Goal: Check status

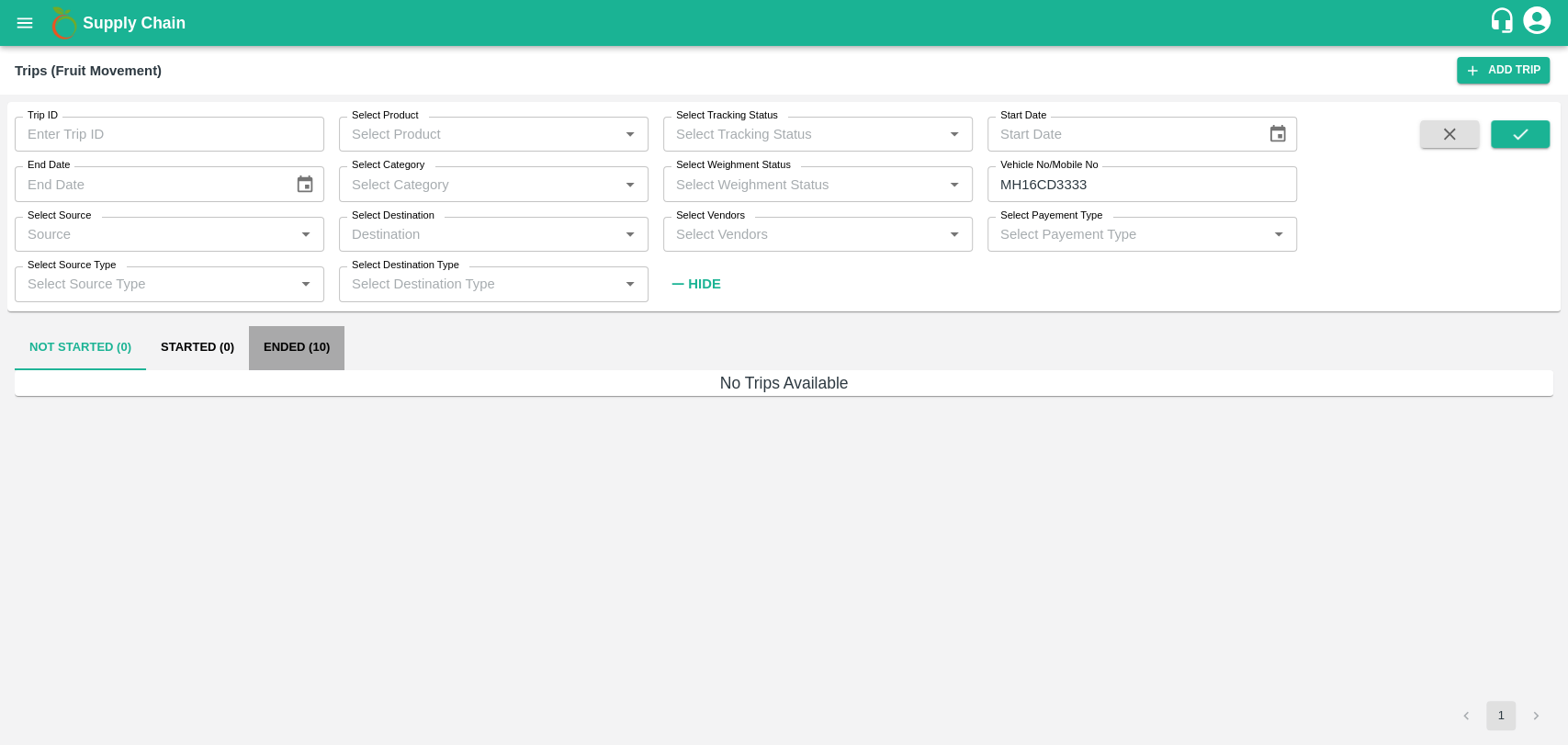
click at [292, 344] on button "Ended (10)" at bounding box center [297, 348] width 96 height 44
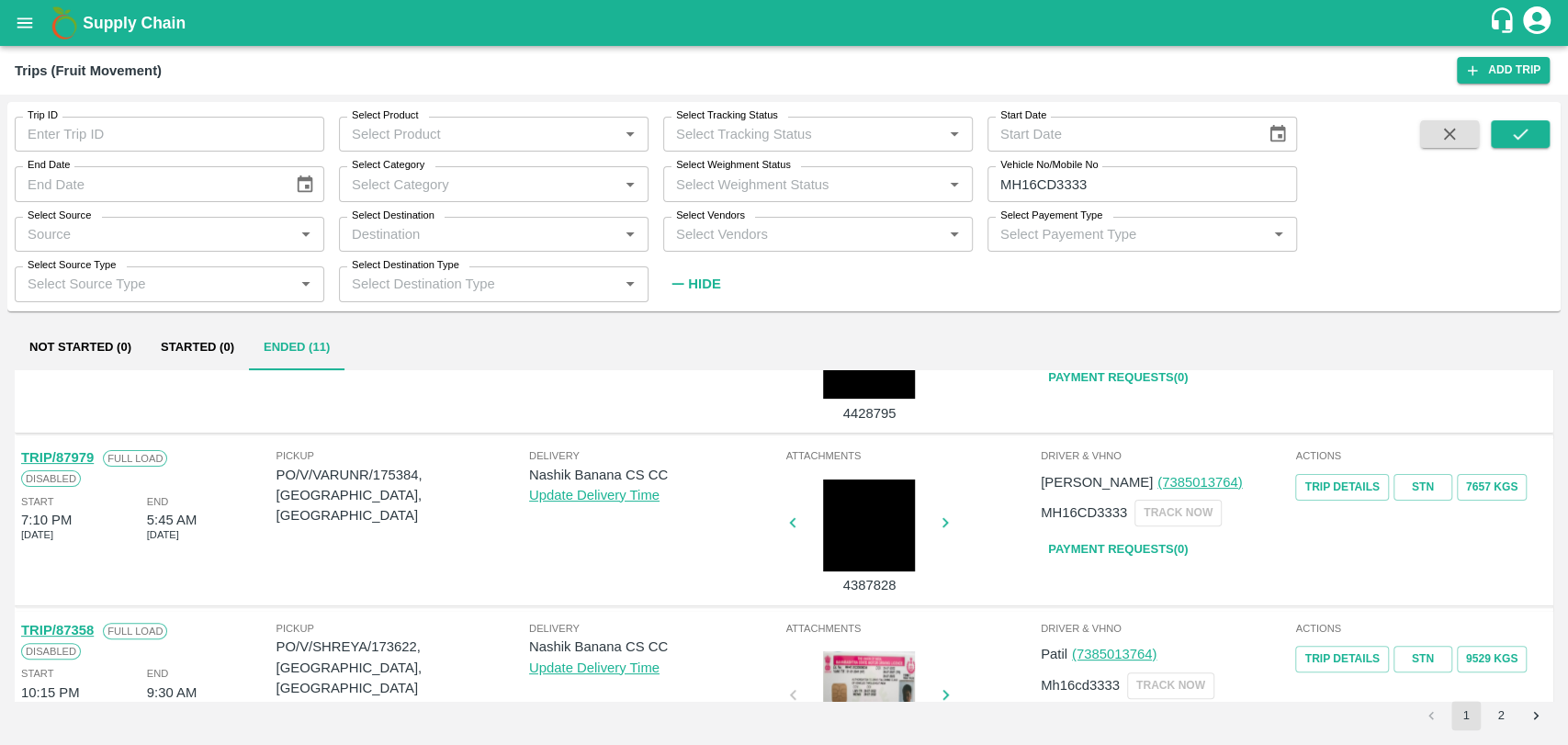
scroll to position [204, 0]
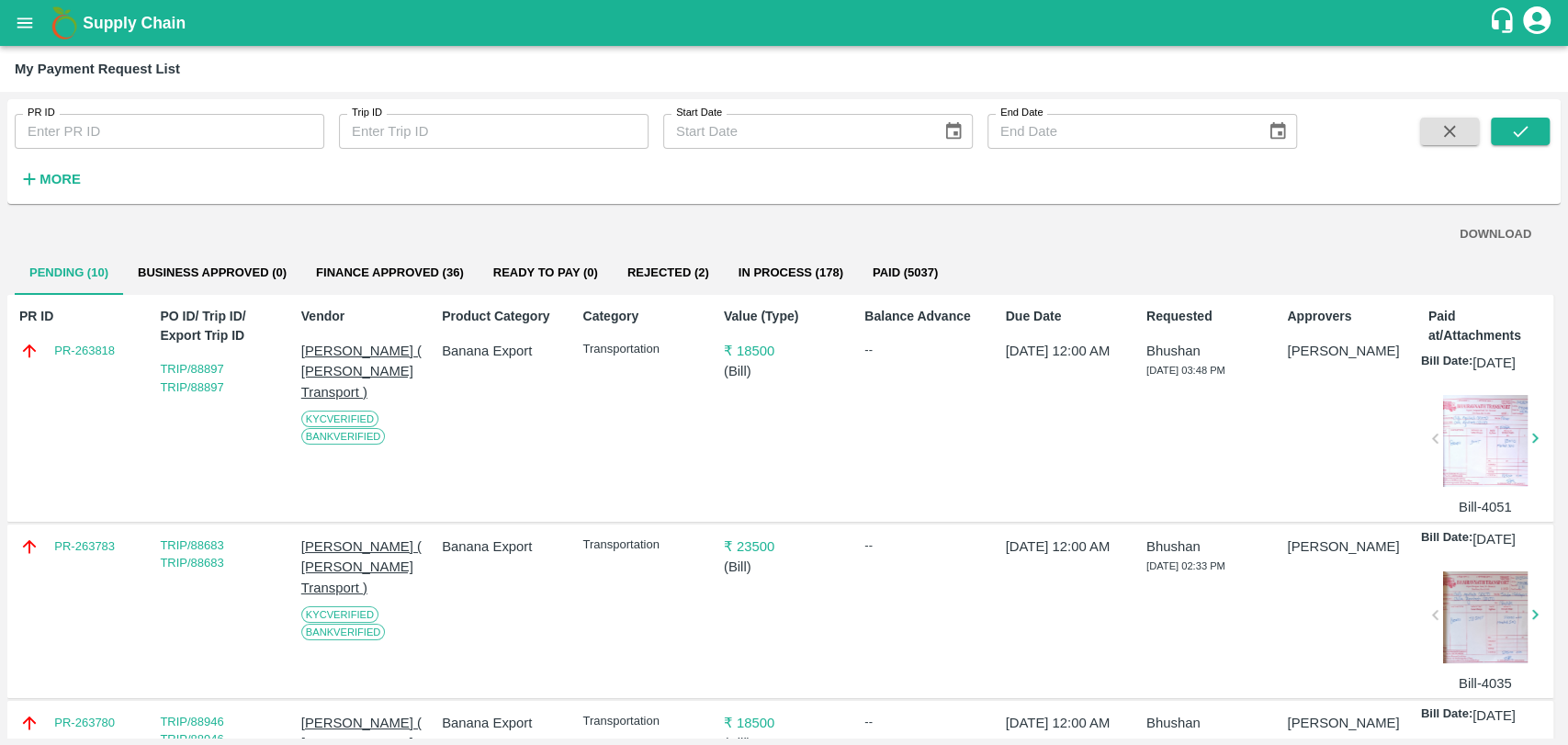
click at [34, 34] on button "open drawer" at bounding box center [24, 22] width 42 height 42
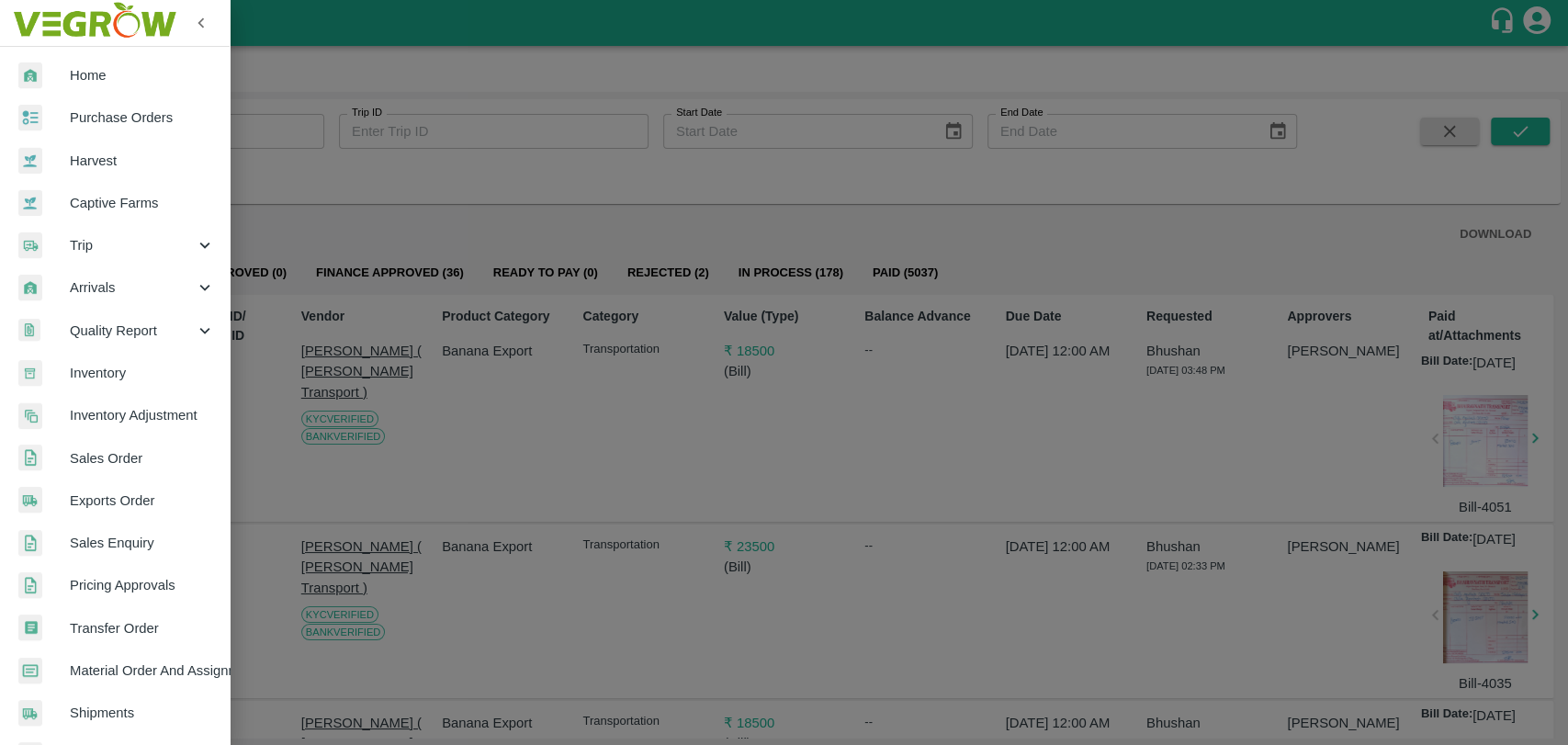
click at [108, 249] on span "Trip" at bounding box center [132, 245] width 125 height 21
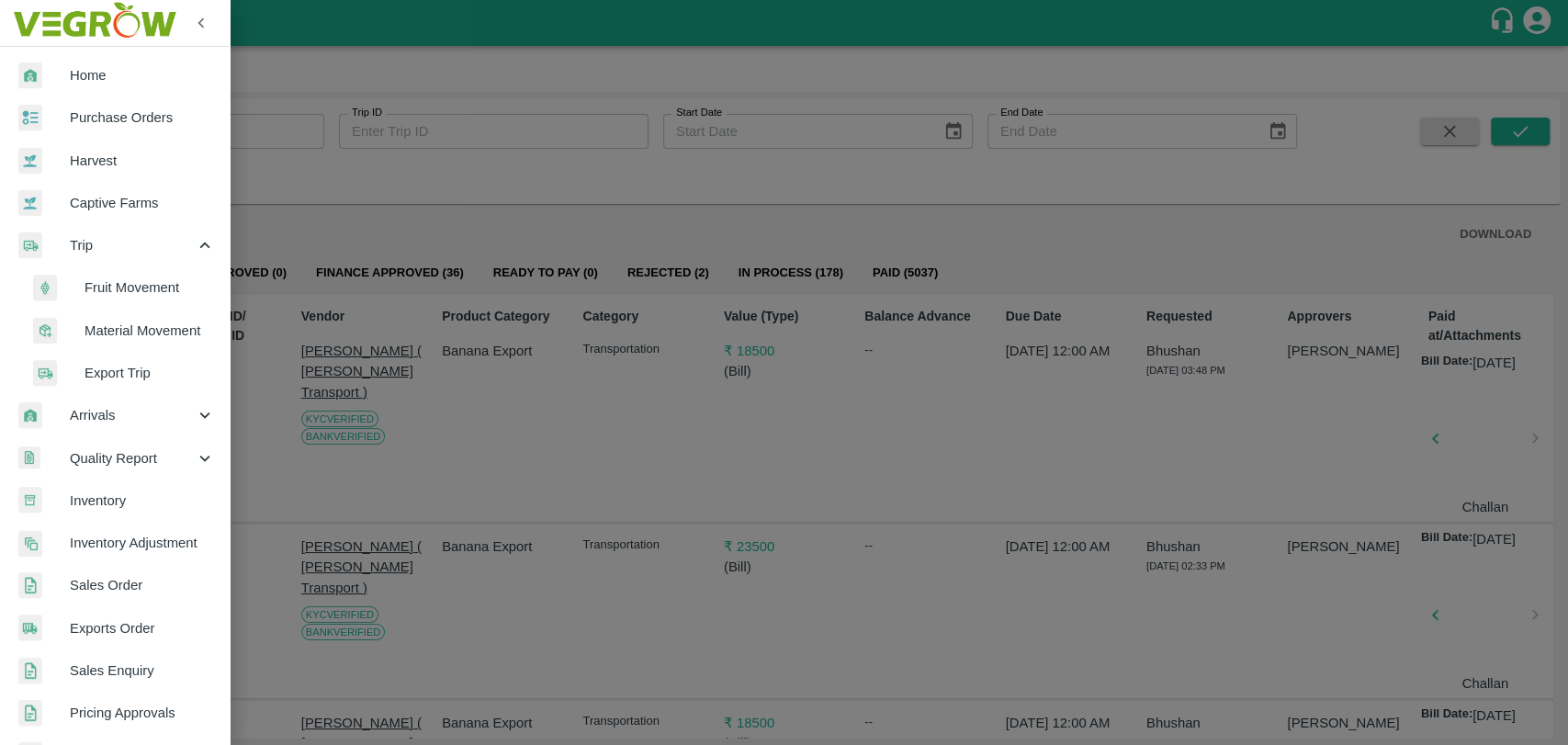
click at [101, 326] on span "Material Movement" at bounding box center [150, 330] width 131 height 21
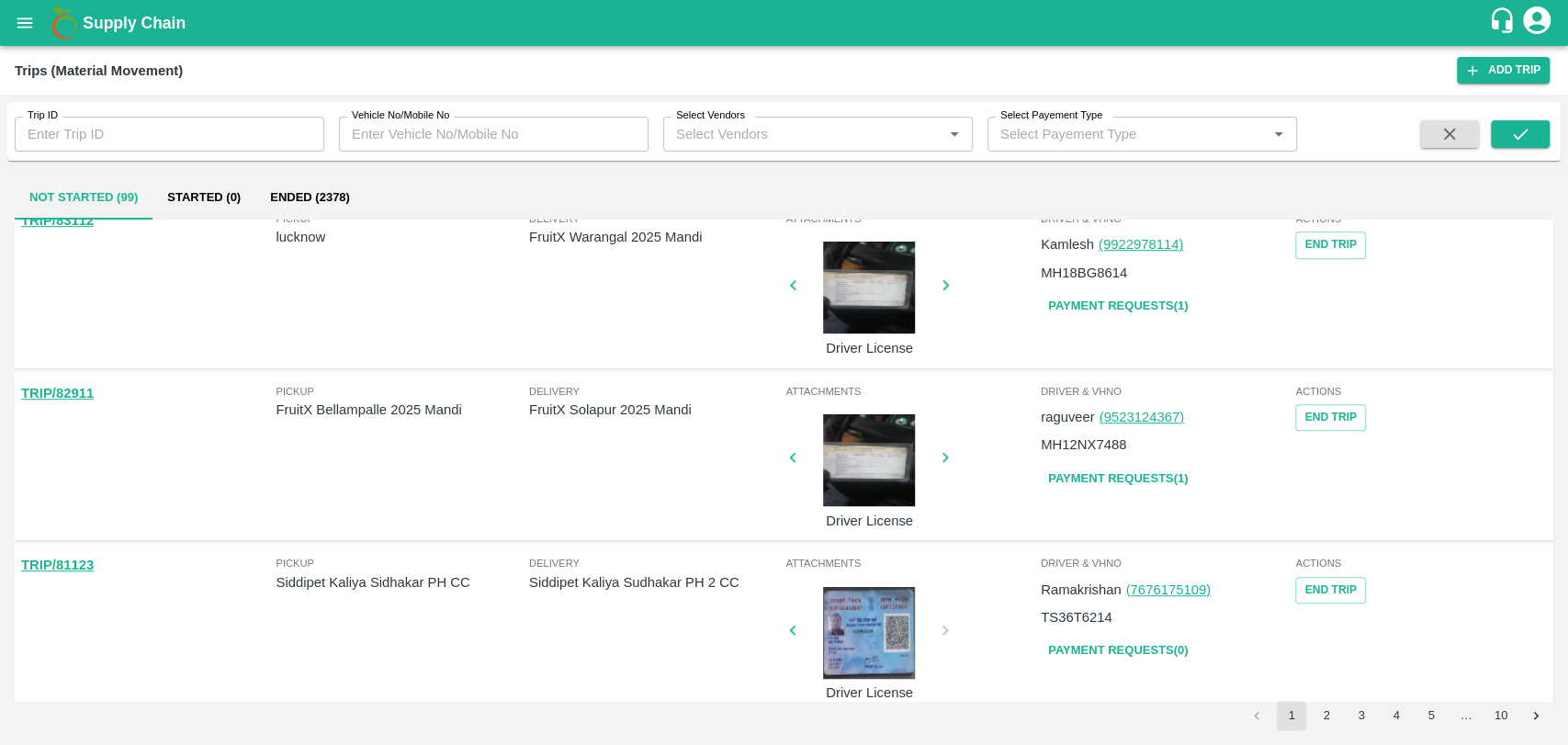
scroll to position [102, 0]
